Goal: Book appointment/travel/reservation

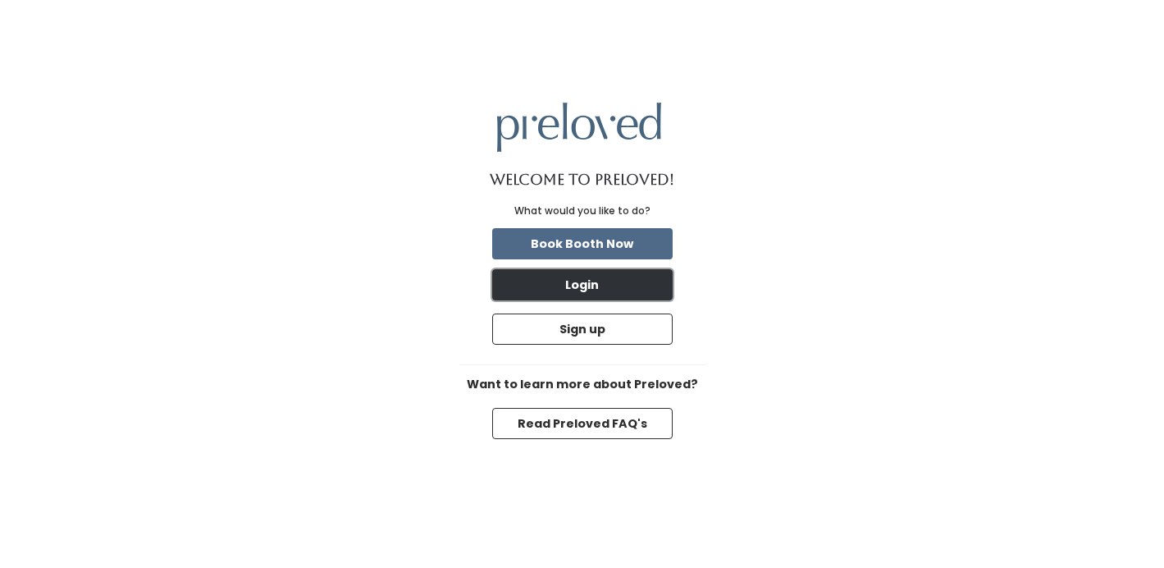
click at [625, 281] on button "Login" at bounding box center [582, 284] width 180 height 31
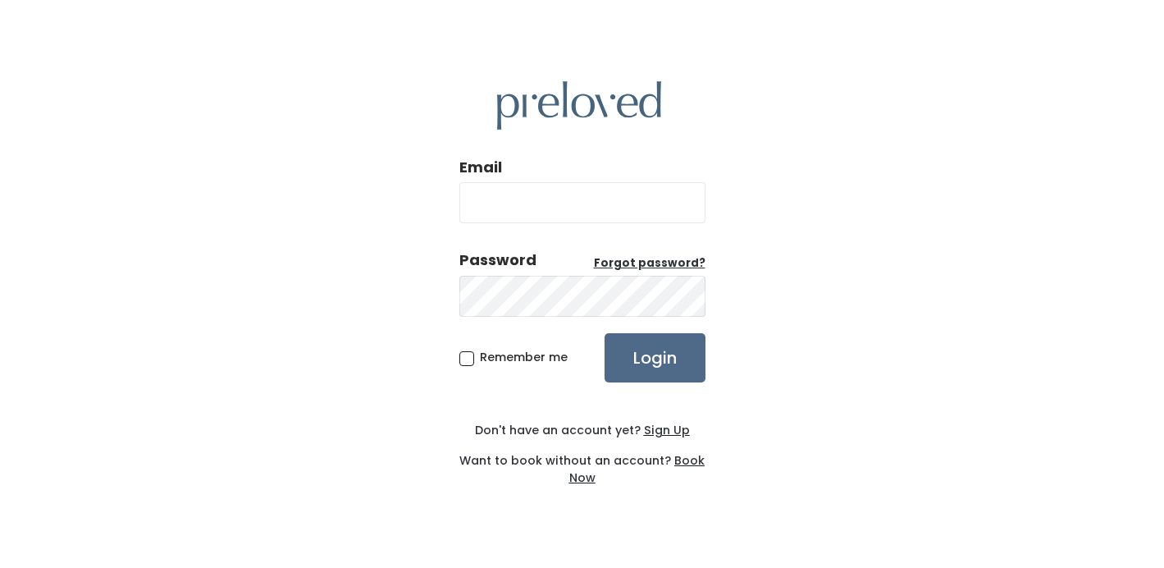
click at [574, 212] on input "Email" at bounding box center [582, 202] width 246 height 41
type input "[EMAIL_ADDRESS][DOMAIN_NAME]"
click at [605, 333] on input "Login" at bounding box center [655, 357] width 101 height 49
click at [664, 426] on u "Sign Up" at bounding box center [667, 430] width 46 height 16
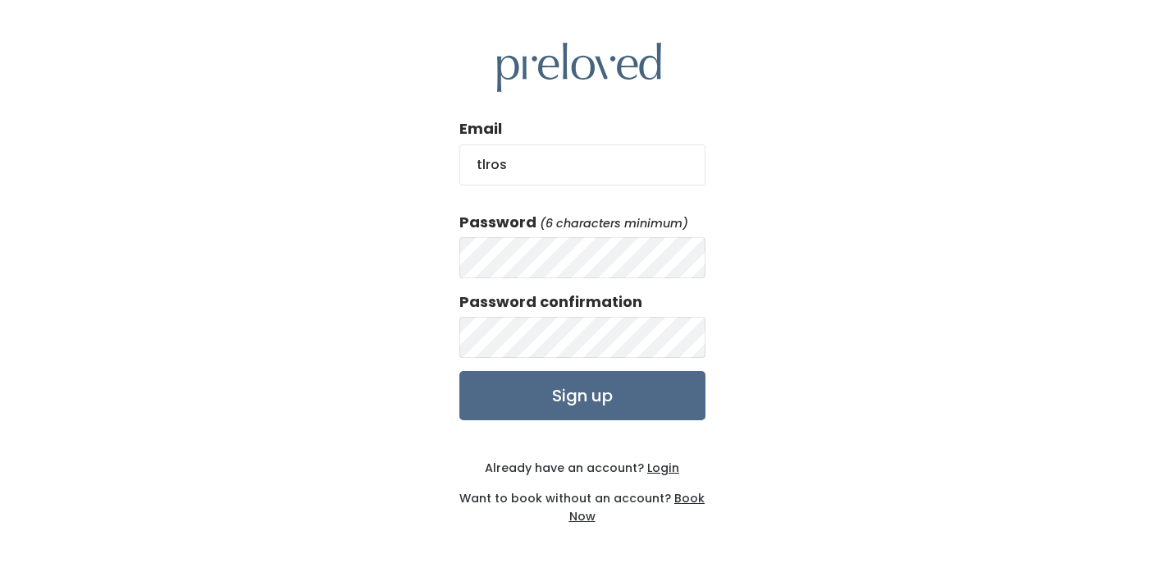
type input "[EMAIL_ADDRESS][DOMAIN_NAME]"
click at [459, 371] on input "Sign up" at bounding box center [582, 395] width 246 height 49
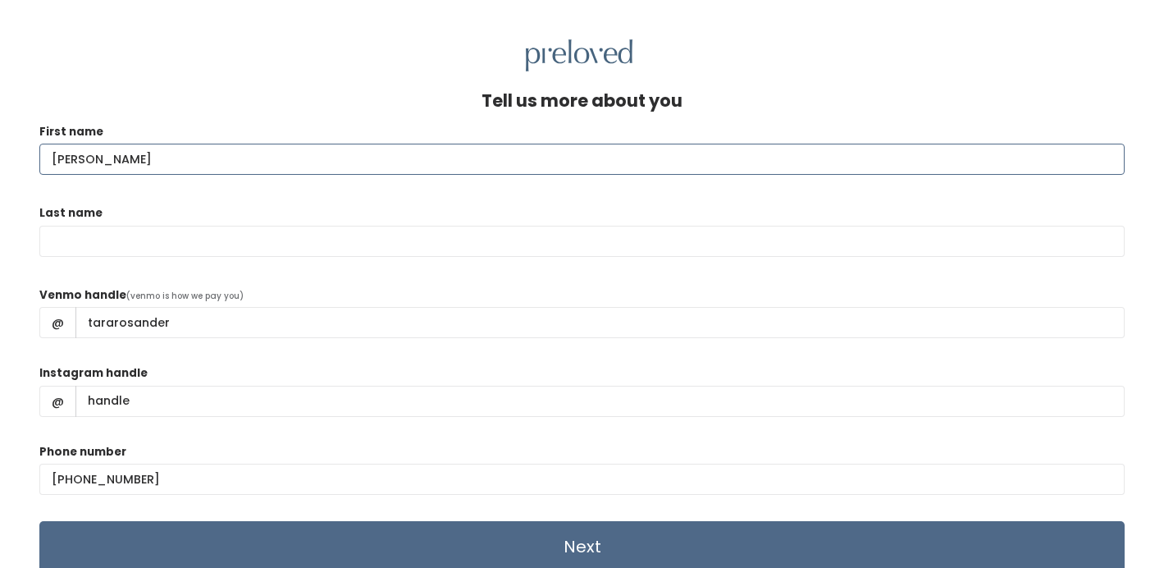
type input "Tara"
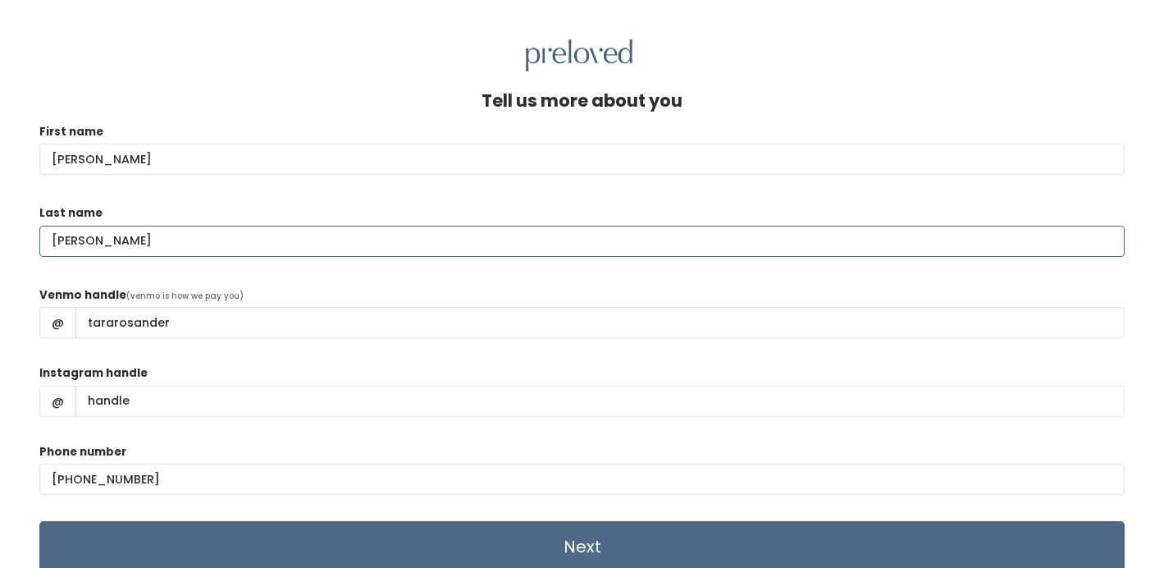
type input "Rosander"
click at [300, 371] on div "Instagram handle @" at bounding box center [581, 397] width 1085 height 66
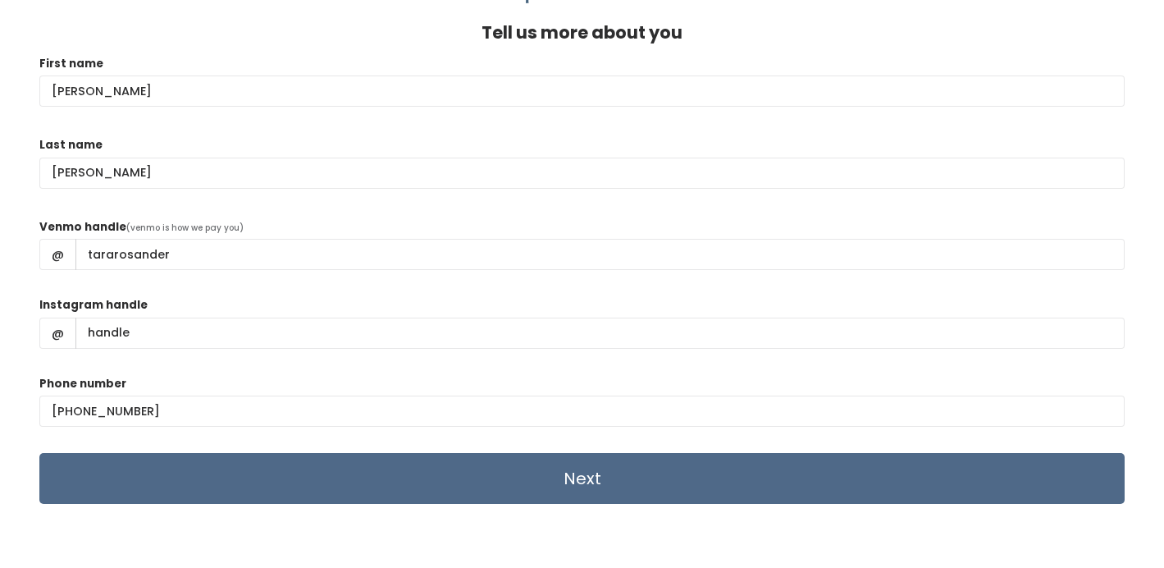
scroll to position [71, 0]
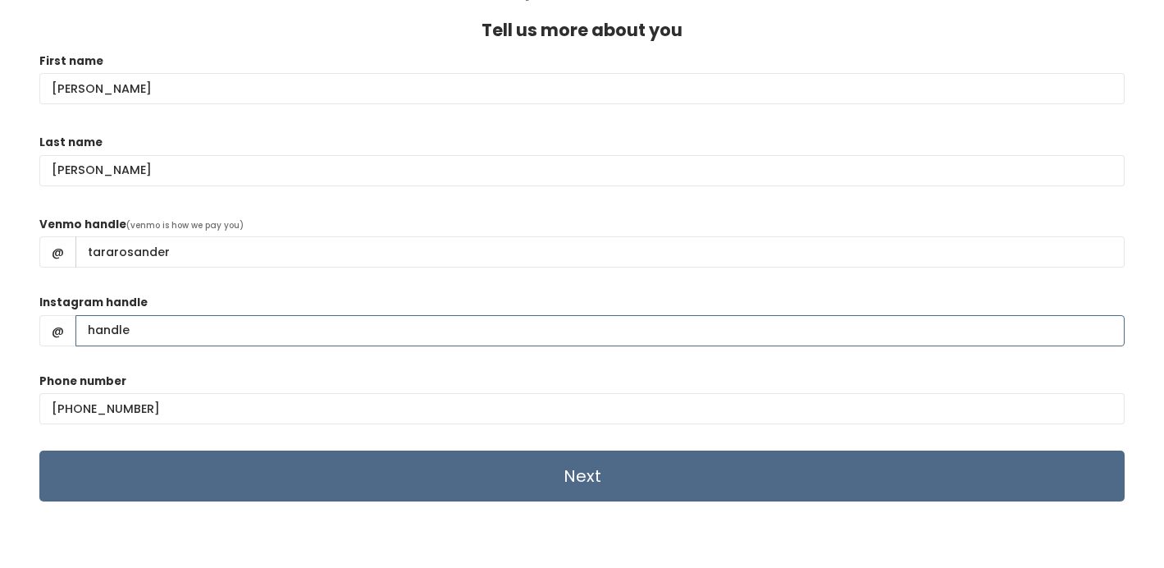
drag, startPoint x: 138, startPoint y: 335, endPoint x: 90, endPoint y: 330, distance: 47.8
click at [89, 331] on input "Instagram handle" at bounding box center [599, 330] width 1049 height 31
drag, startPoint x: 128, startPoint y: 331, endPoint x: 37, endPoint y: 331, distance: 91.1
click at [37, 331] on div "Tell us more about you First name Tara Last name Rosander Venmo handle (venmo i…" at bounding box center [582, 285] width 1164 height 568
drag, startPoint x: 173, startPoint y: 250, endPoint x: 68, endPoint y: 246, distance: 105.1
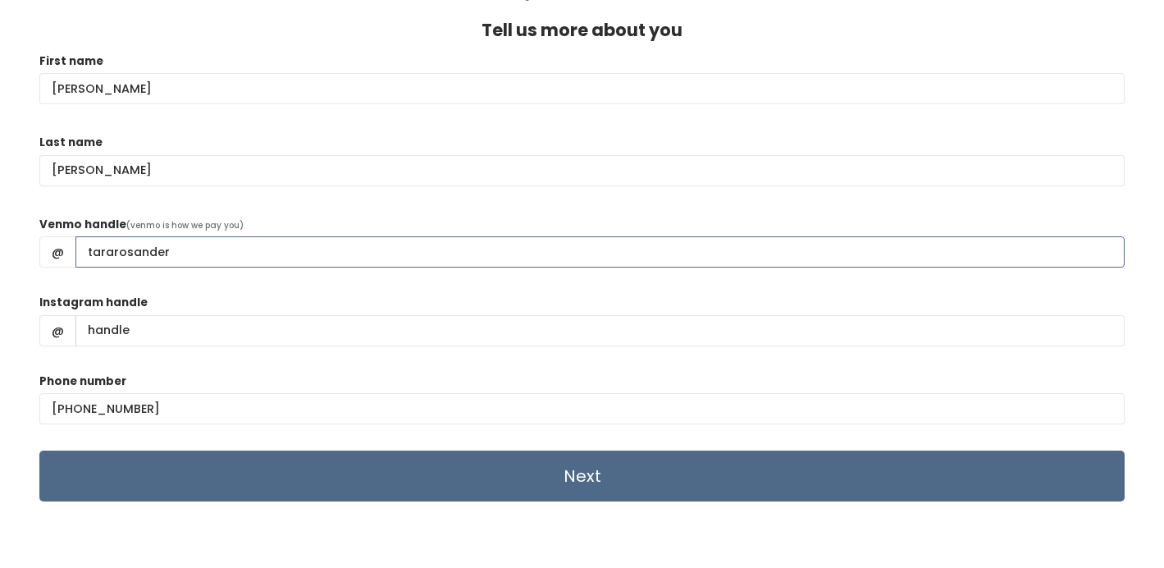
click at [68, 246] on div "@ tararosander" at bounding box center [581, 251] width 1085 height 31
click at [149, 331] on input "Instagram handle" at bounding box center [599, 330] width 1049 height 31
paste input "tararosander"
type input "tararosander"
click at [289, 288] on form "First name Tara Last name Rosander Venmo handle (venmo is how we pay you) @ tar…" at bounding box center [581, 277] width 1085 height 450
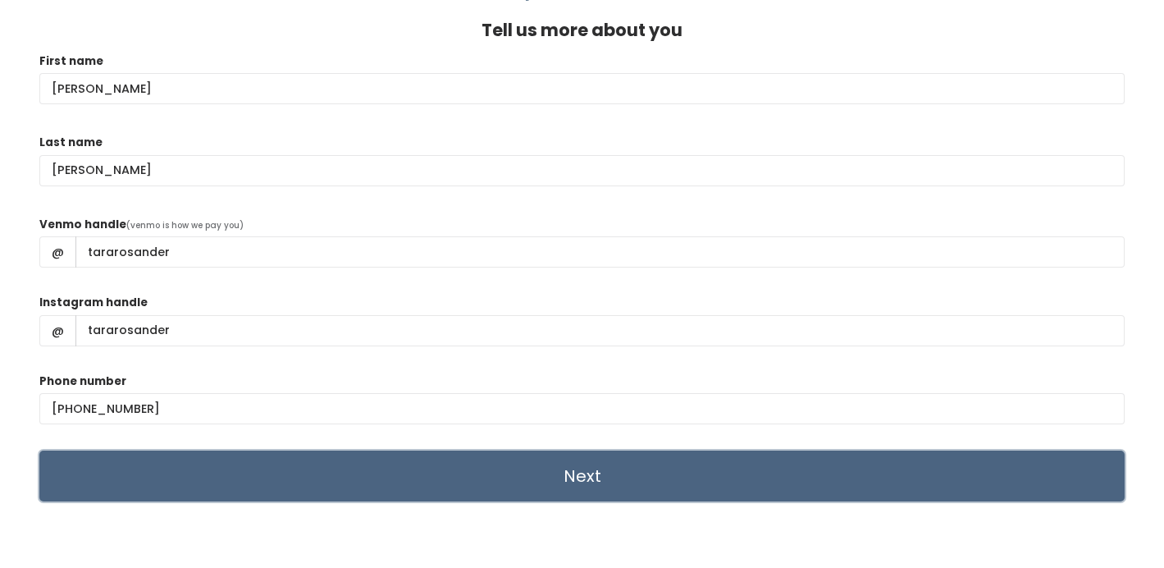
click at [434, 477] on input "Next" at bounding box center [581, 475] width 1085 height 51
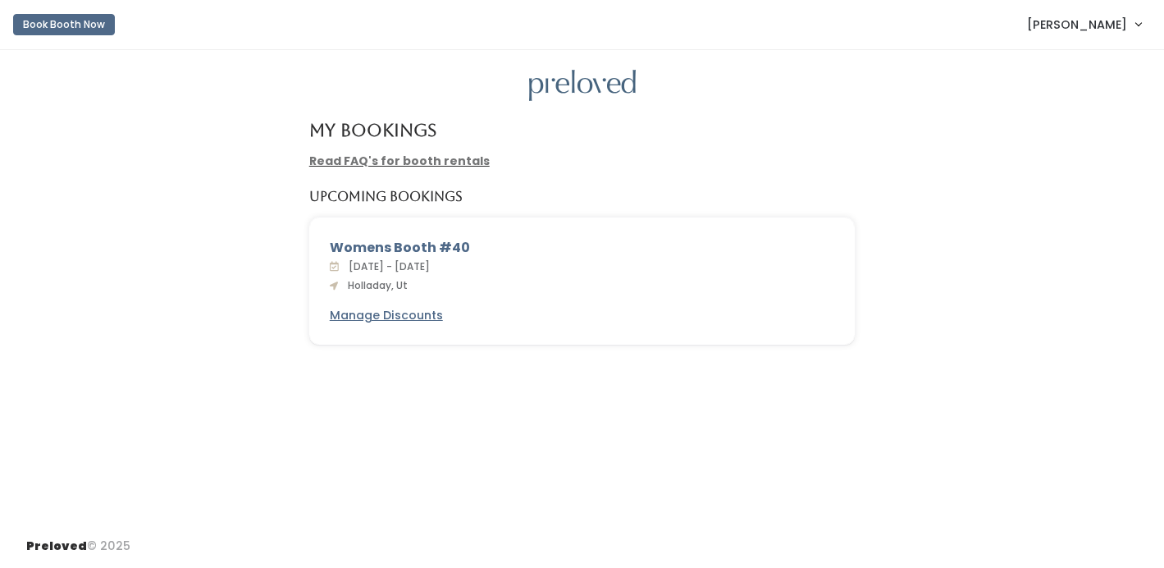
click at [1138, 20] on link "[PERSON_NAME]" at bounding box center [1084, 24] width 147 height 35
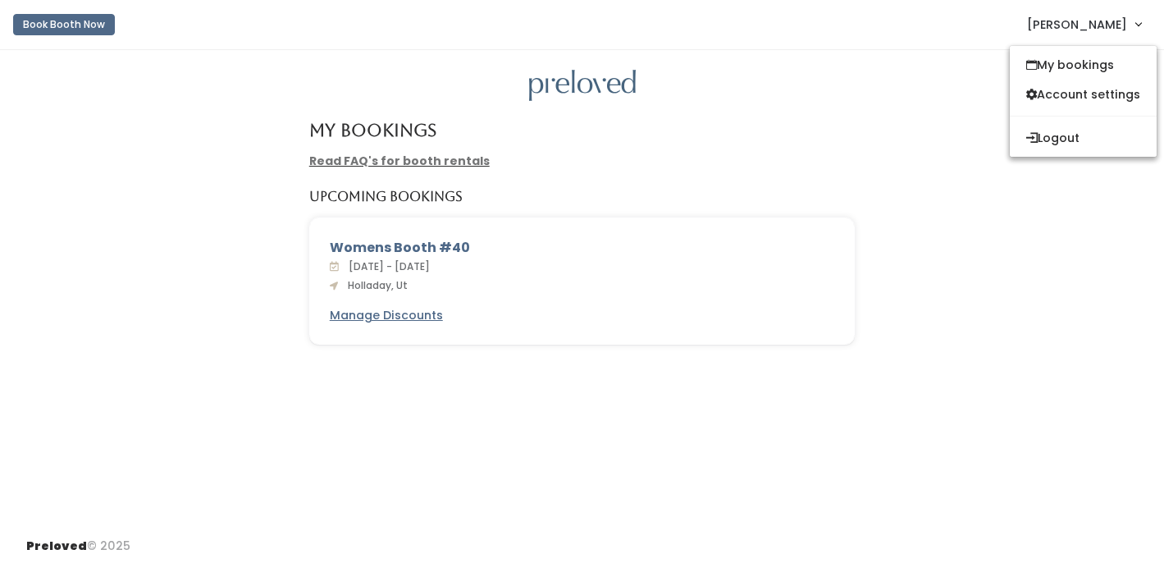
click at [886, 92] on div at bounding box center [582, 86] width 1112 height 32
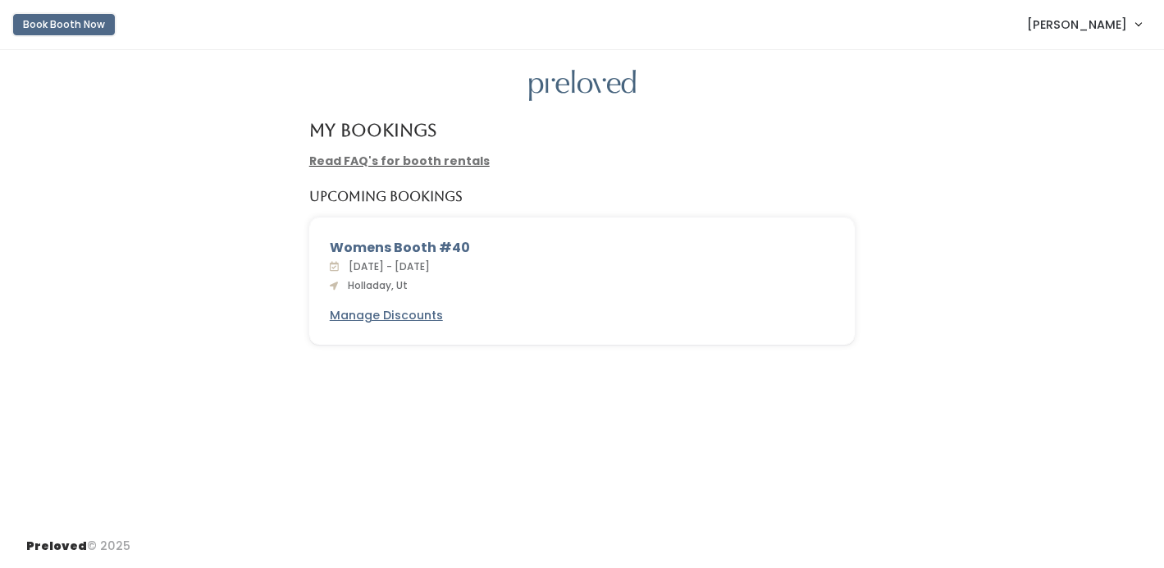
click at [70, 28] on button "Book Booth Now" at bounding box center [64, 24] width 102 height 21
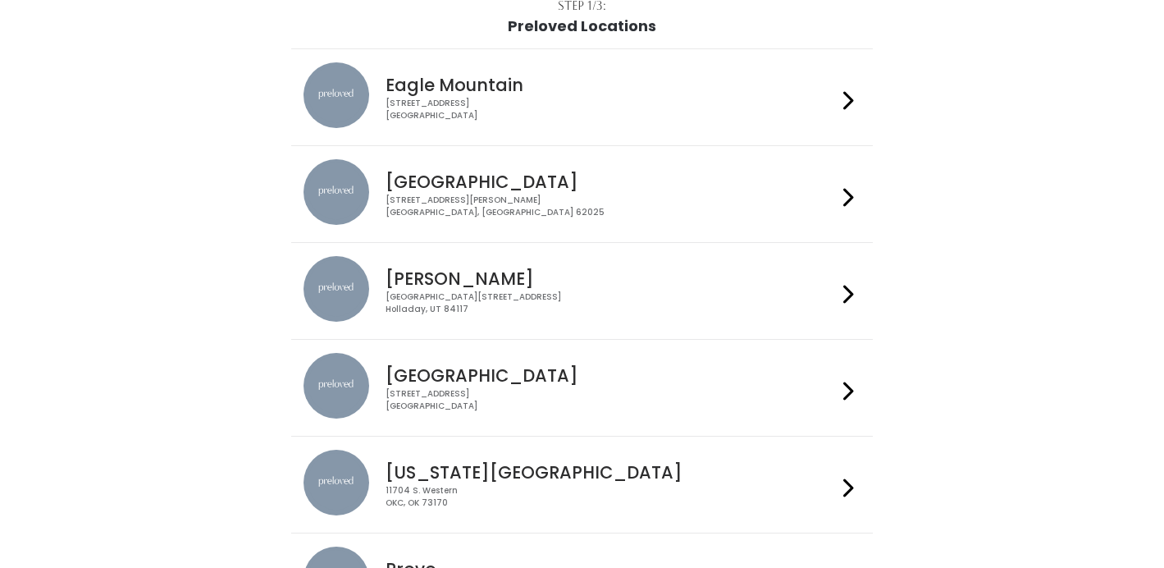
scroll to position [121, 0]
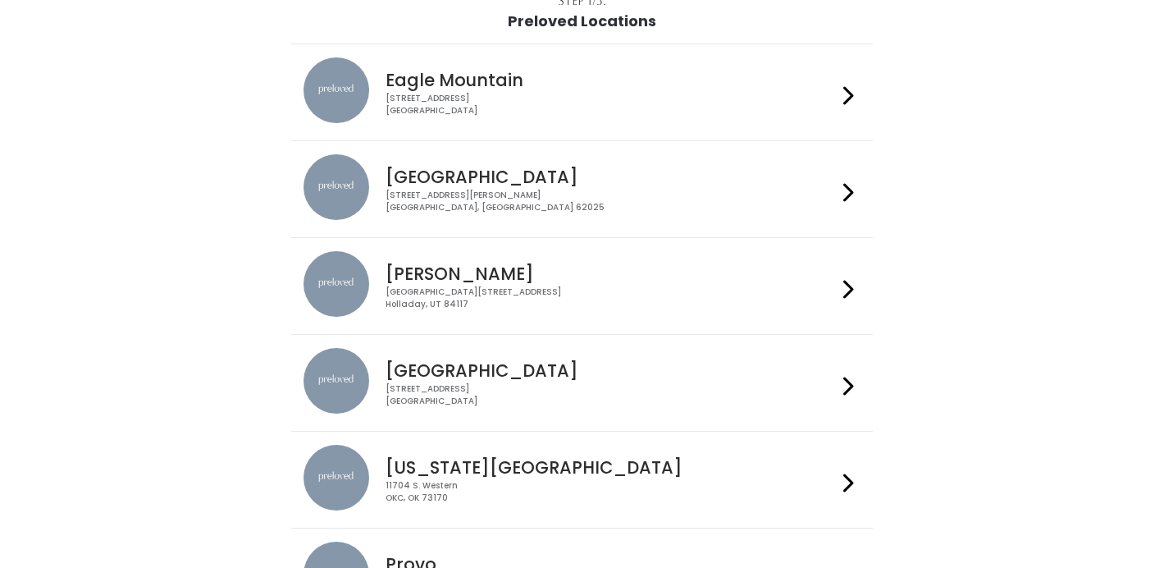
click at [847, 279] on icon at bounding box center [848, 289] width 11 height 24
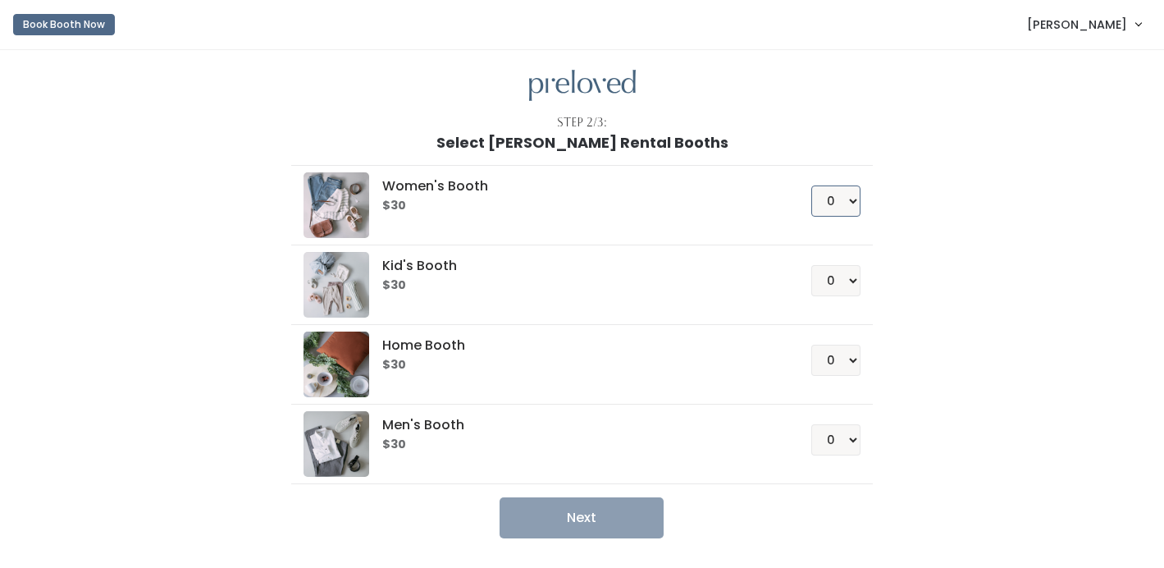
click at [853, 203] on select "0 1 2 3 4" at bounding box center [835, 200] width 49 height 31
select select "1"
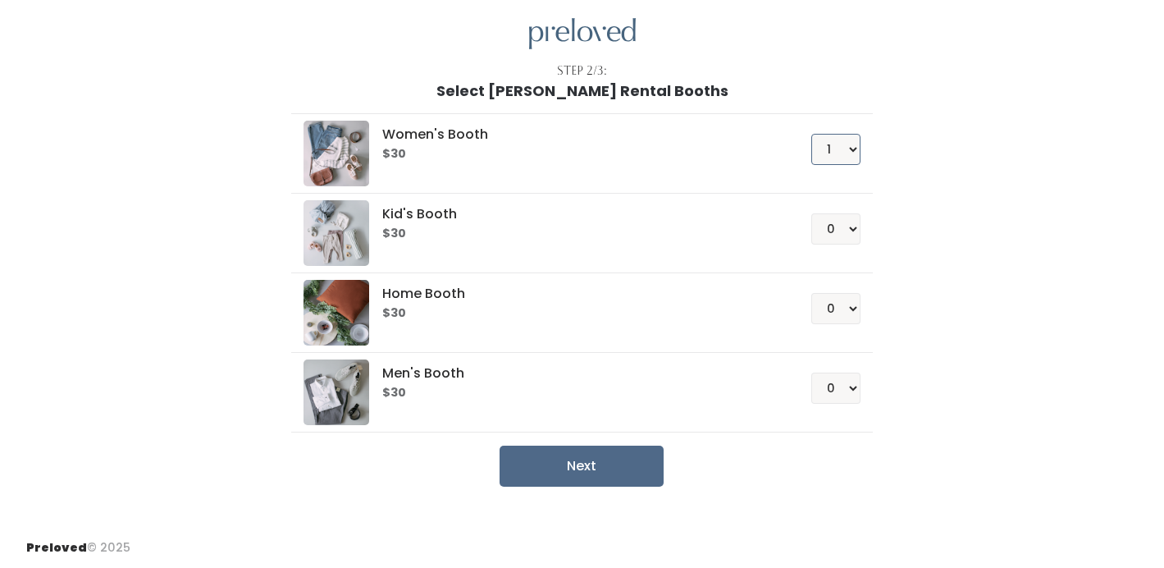
scroll to position [53, 0]
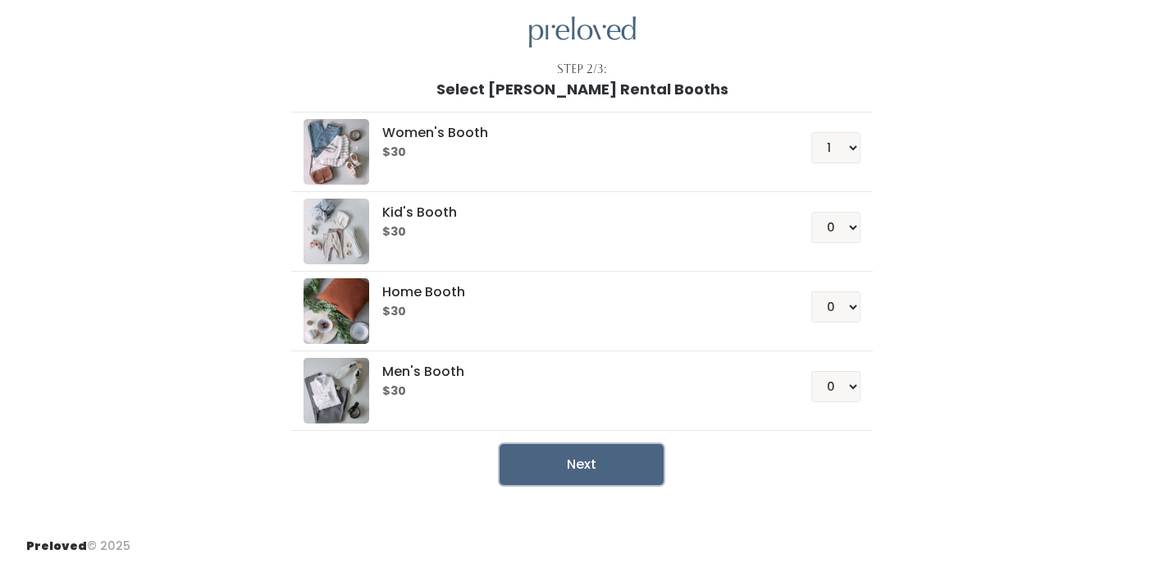
click at [582, 462] on button "Next" at bounding box center [582, 464] width 164 height 41
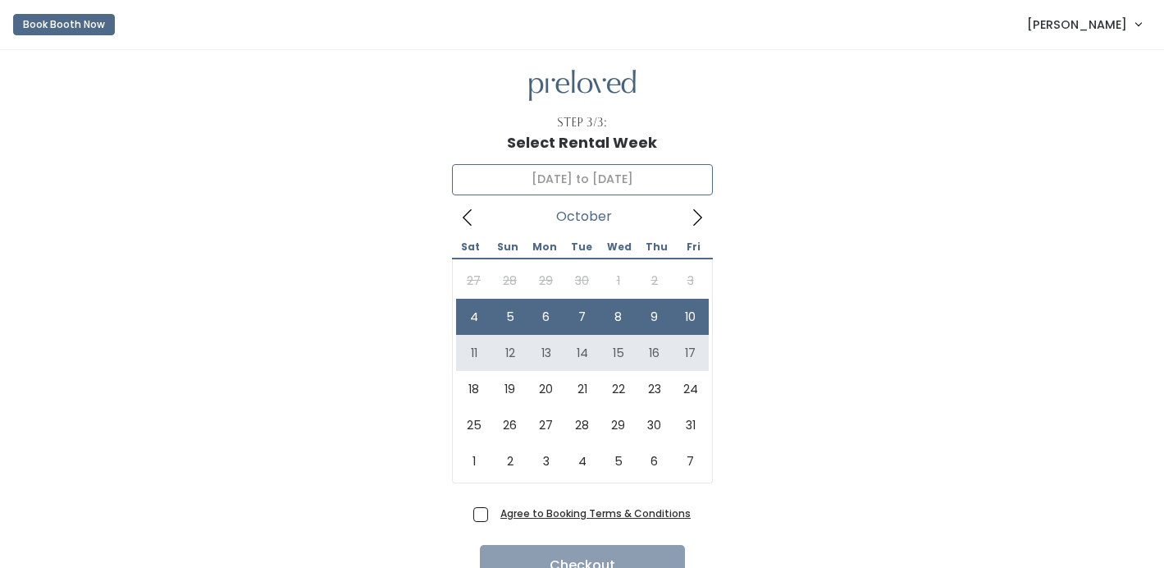
type input "October 11 to October 17"
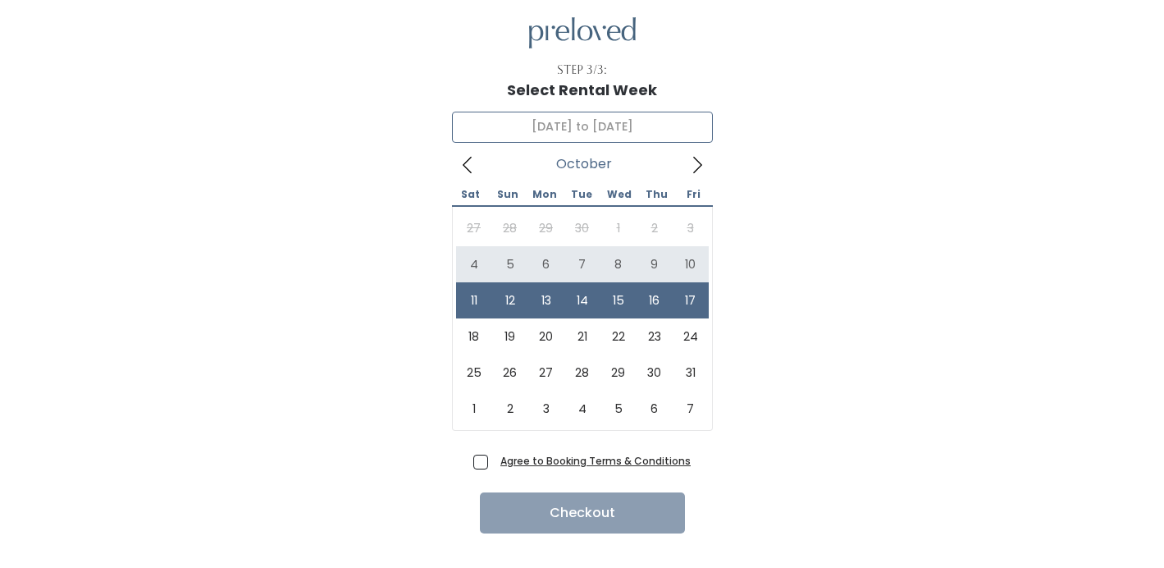
scroll to position [53, 0]
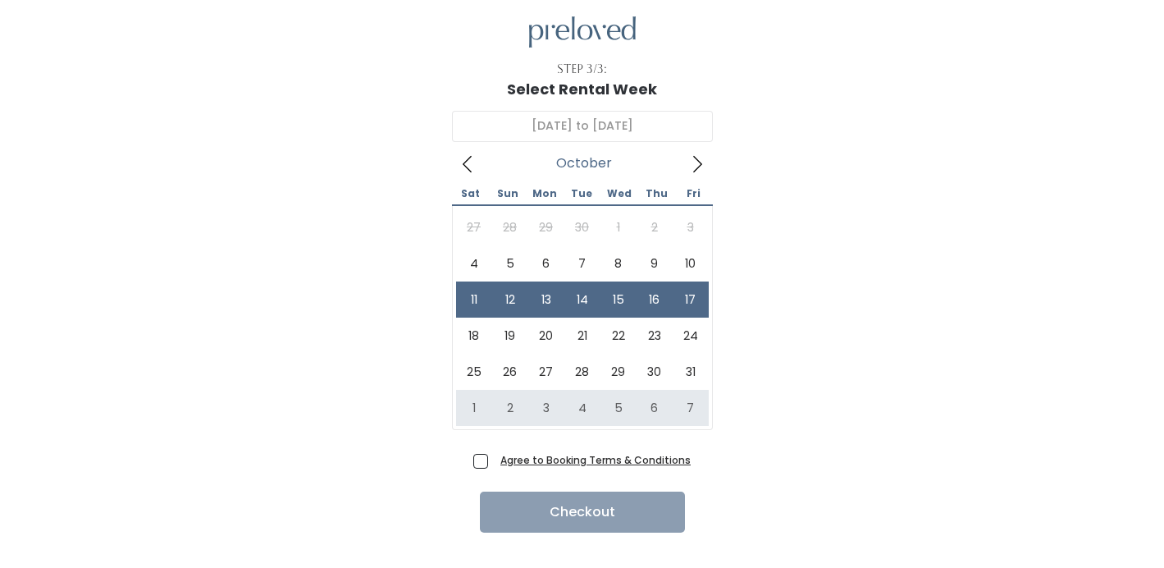
click at [494, 463] on span "Agree to Booking Terms & Conditions" at bounding box center [592, 459] width 197 height 16
click at [494, 462] on input "Agree to Booking Terms & Conditions" at bounding box center [499, 456] width 11 height 11
checkbox input "true"
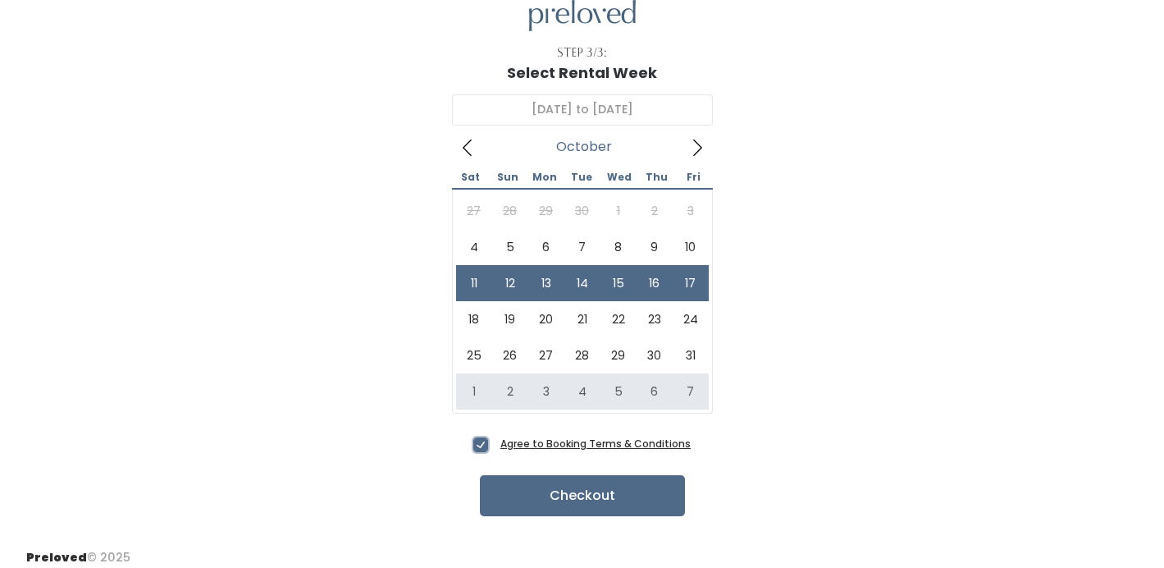
scroll to position [81, 0]
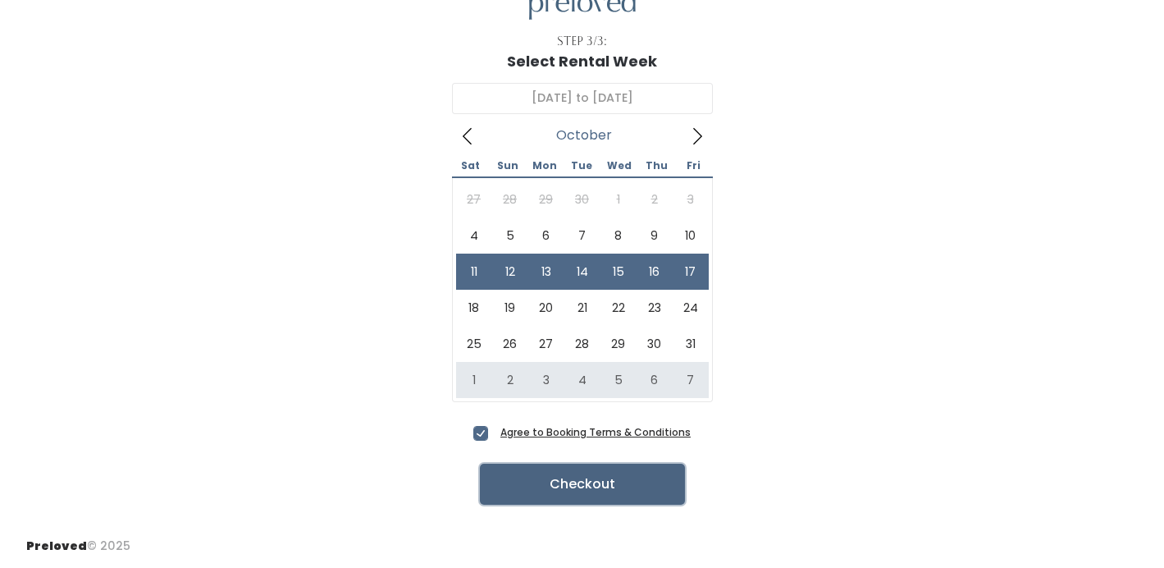
click at [631, 484] on button "Checkout" at bounding box center [582, 483] width 205 height 41
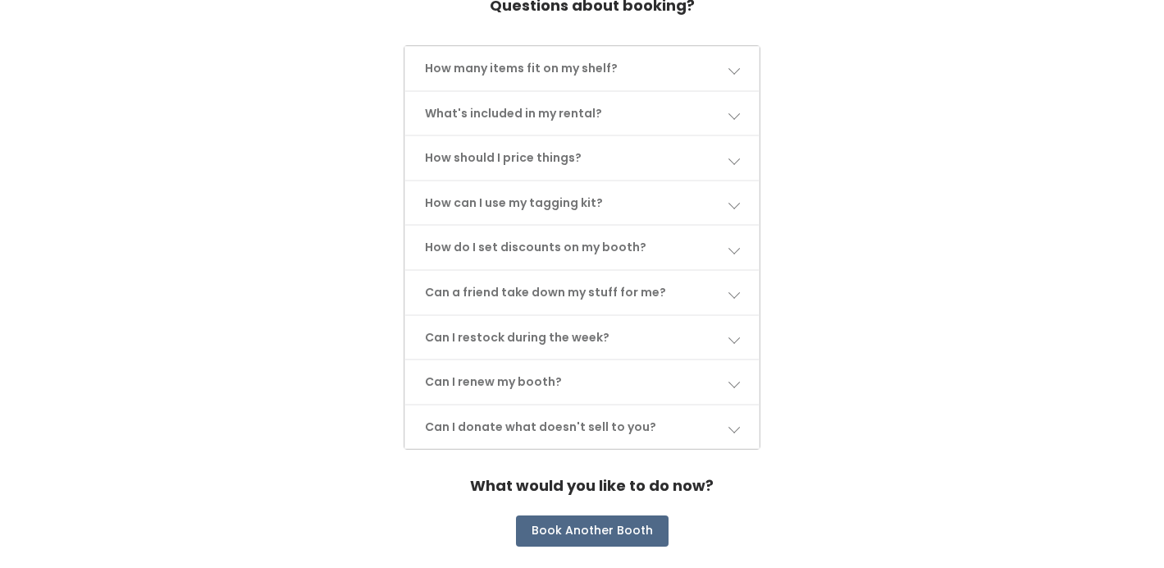
scroll to position [824, 0]
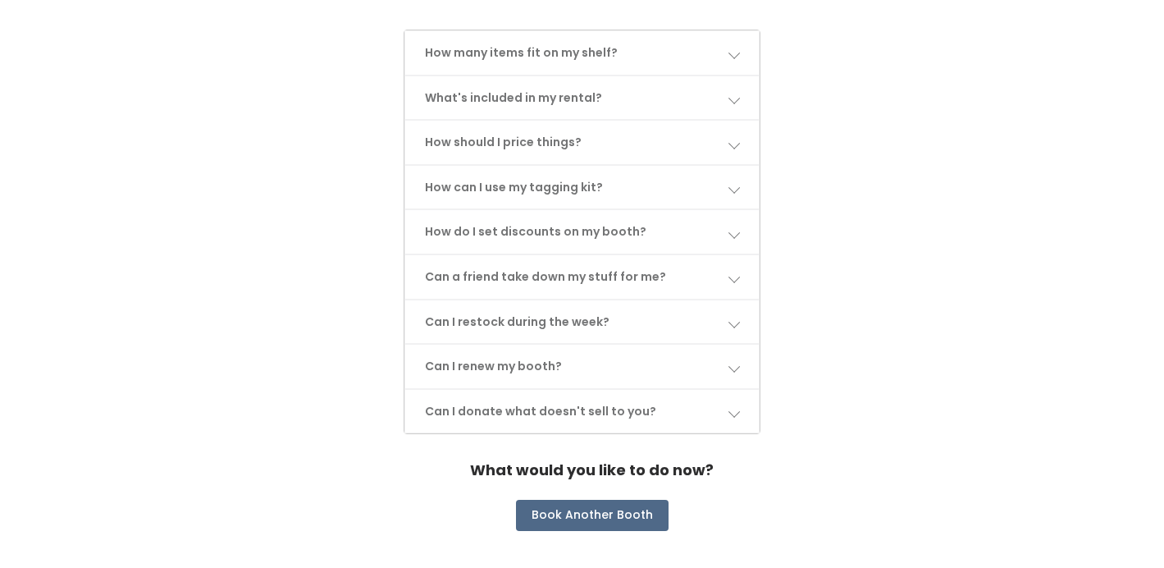
click at [731, 360] on span at bounding box center [733, 365] width 11 height 11
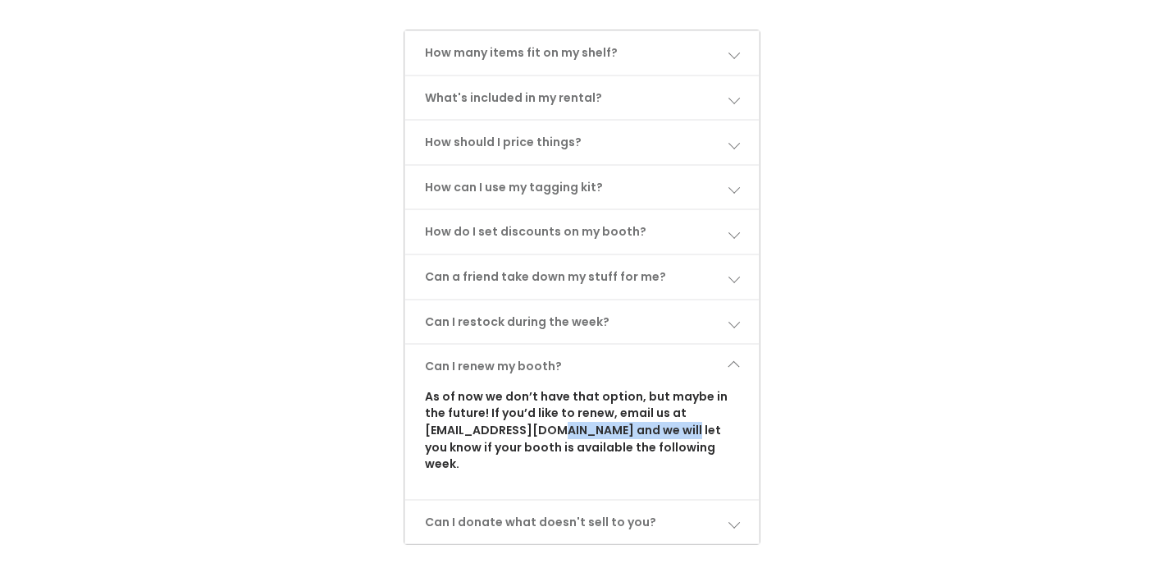
drag, startPoint x: 562, startPoint y: 402, endPoint x: 424, endPoint y: 398, distance: 137.9
click at [425, 398] on p "As of now we don’t have that option, but maybe in the future! If you’d like to …" at bounding box center [582, 430] width 315 height 84
copy p "[EMAIL_ADDRESS][DOMAIN_NAME]"
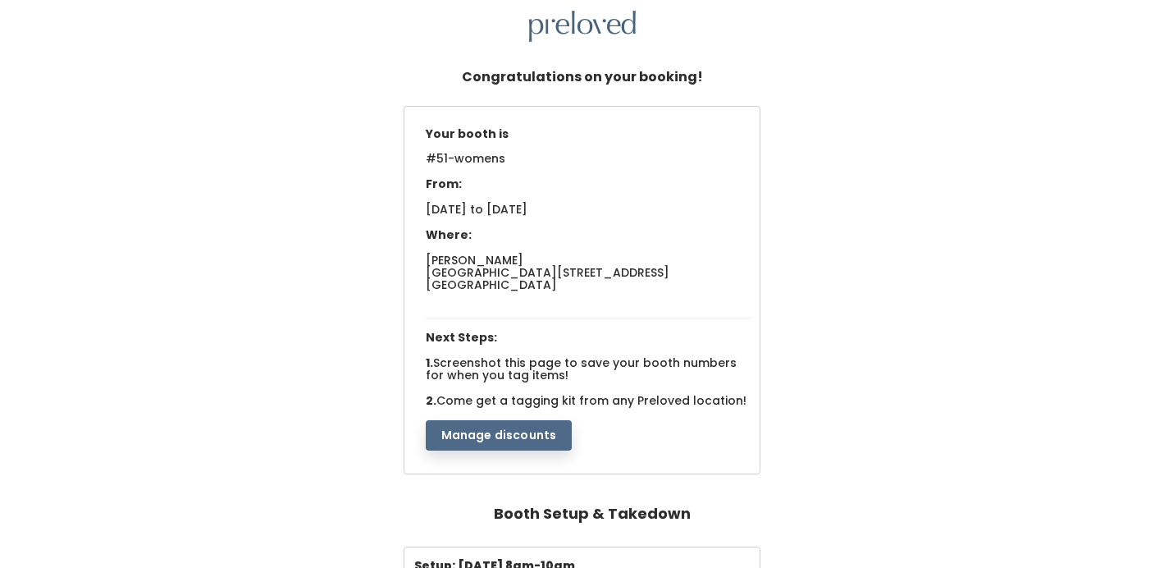
scroll to position [0, 0]
